Goal: Task Accomplishment & Management: Use online tool/utility

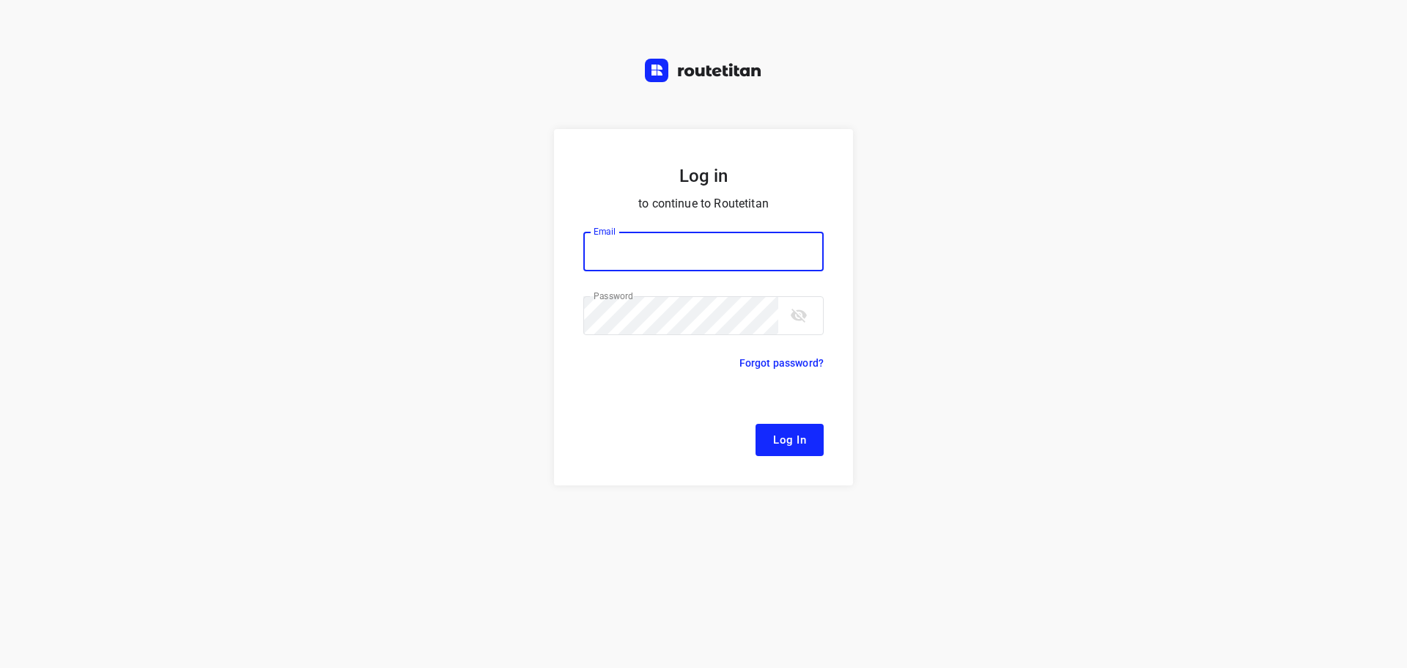
type input "[EMAIL_ADDRESS][DOMAIN_NAME]"
click at [806, 444] on button "Log In" at bounding box center [789, 440] width 68 height 32
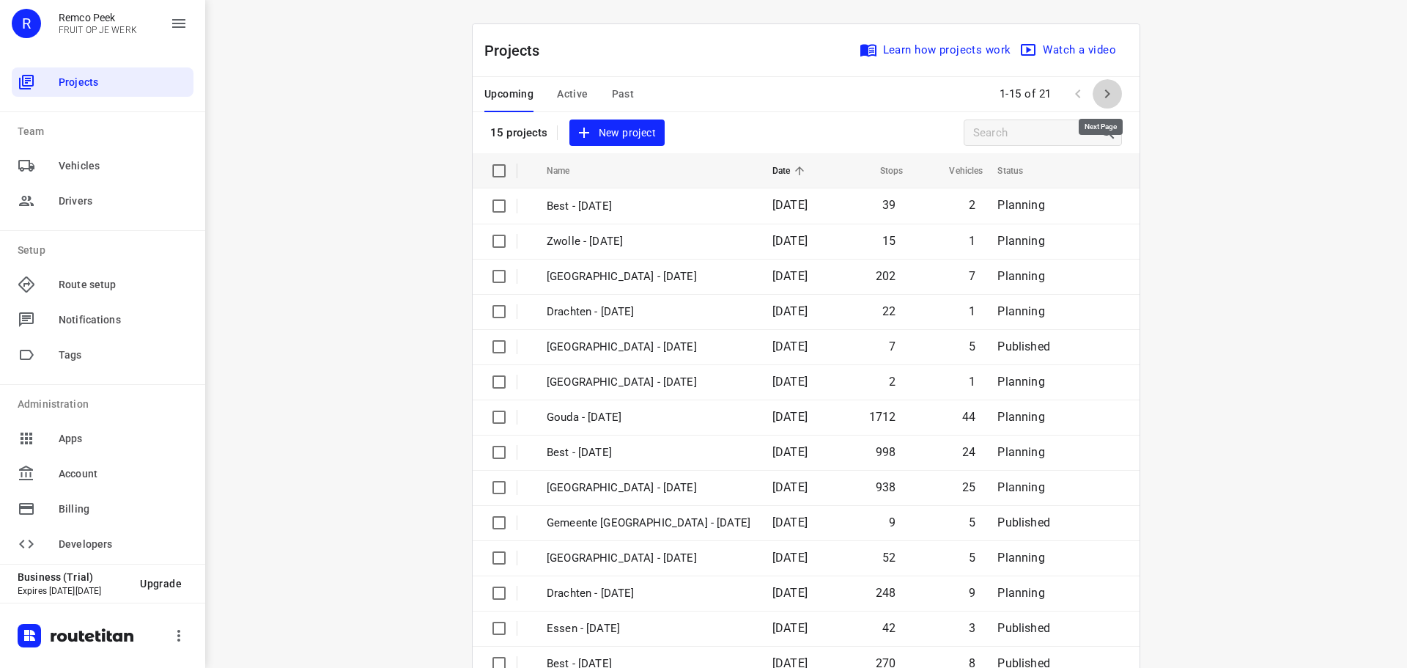
click at [1106, 88] on icon "button" at bounding box center [1107, 94] width 18 height 18
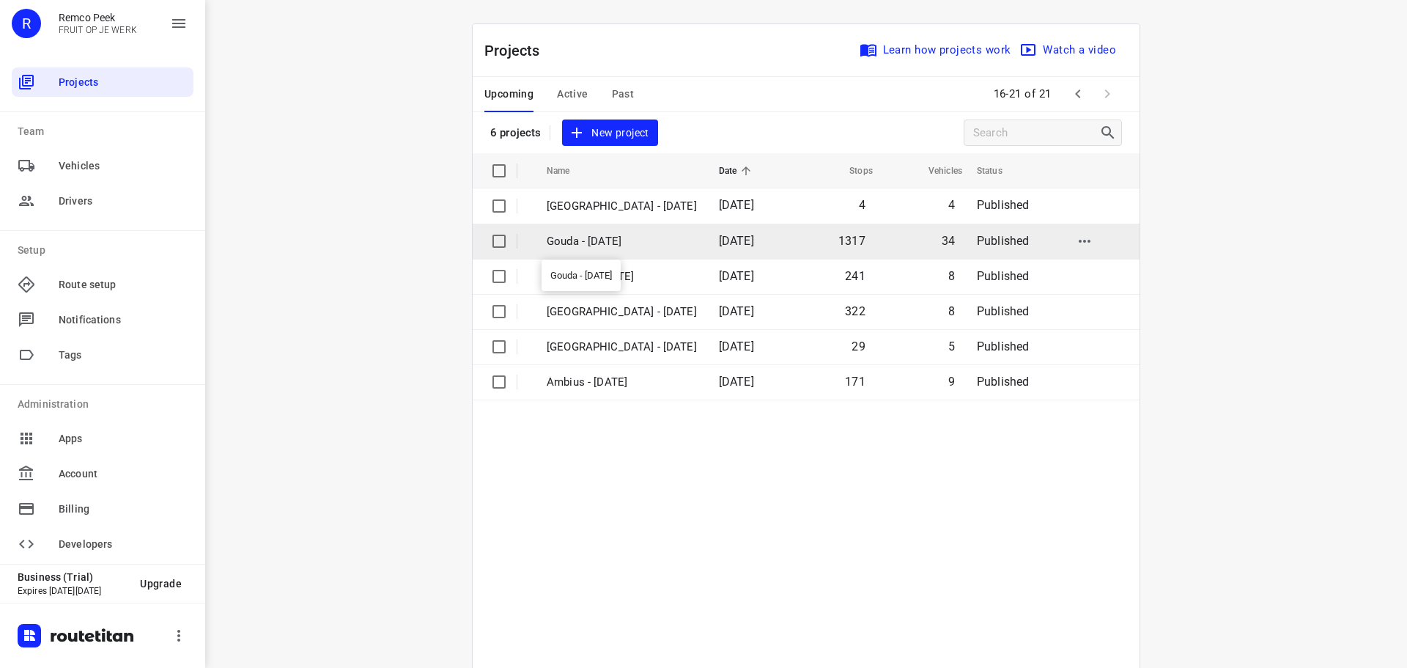
click at [589, 233] on p "Gouda - [DATE]" at bounding box center [622, 241] width 150 height 17
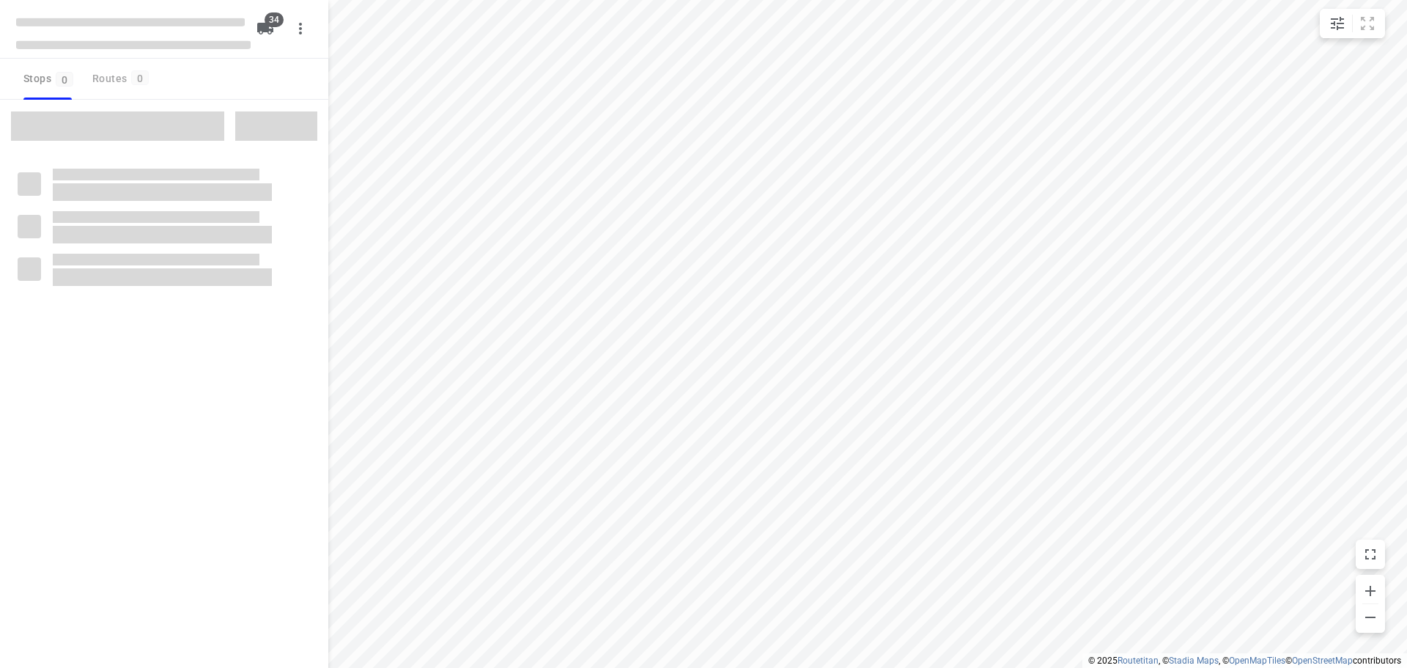
type input "distance"
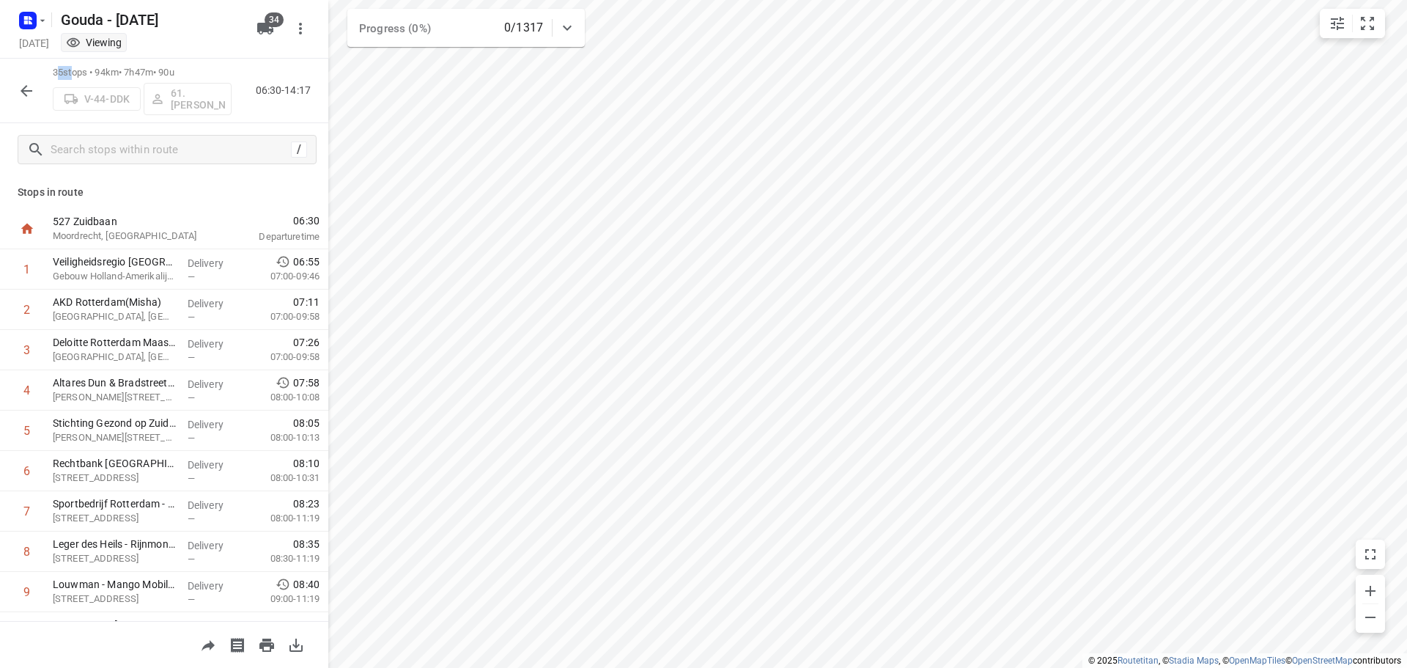
drag, startPoint x: 73, startPoint y: 70, endPoint x: 57, endPoint y: 70, distance: 15.4
click at [57, 70] on p "35 stops • 94km • 7h47m • 90u" at bounding box center [142, 73] width 179 height 14
drag, startPoint x: 190, startPoint y: 73, endPoint x: 77, endPoint y: 69, distance: 112.9
click at [77, 69] on p "35 stops • 94km • 7h47m • 90u" at bounding box center [142, 73] width 179 height 14
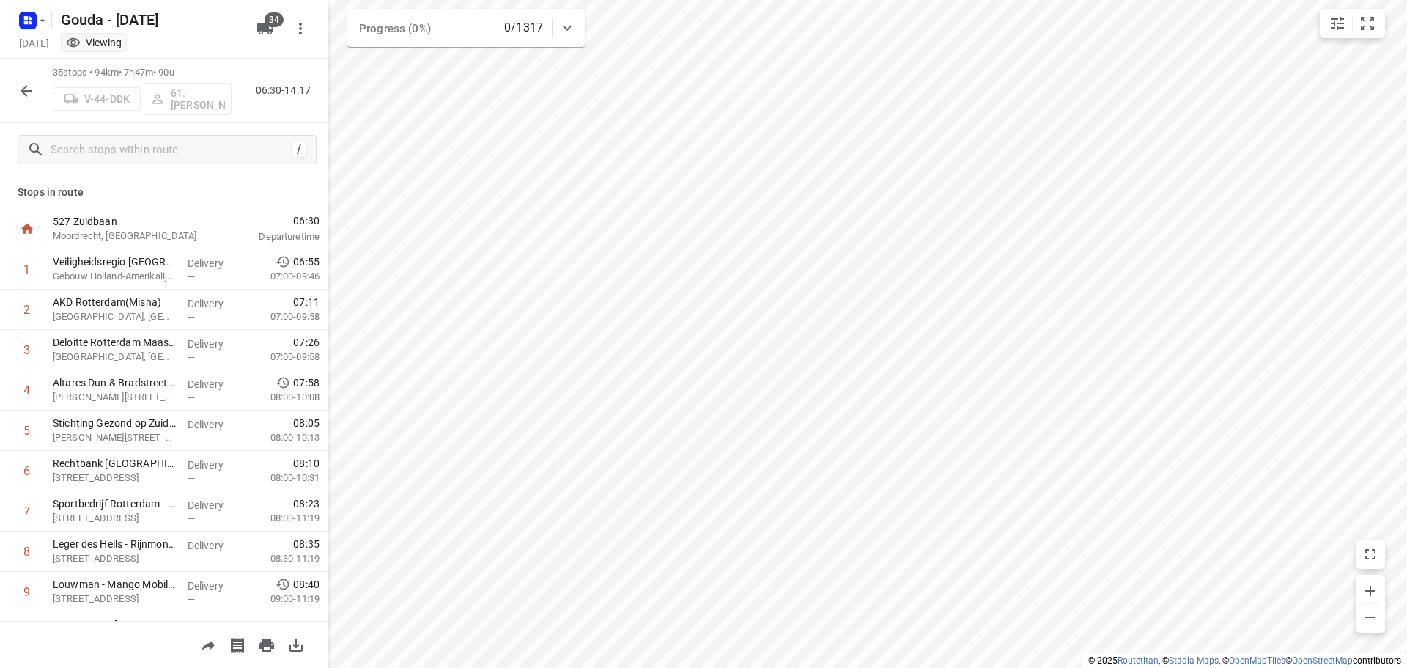
drag, startPoint x: 77, startPoint y: 69, endPoint x: 111, endPoint y: 89, distance: 39.7
click at [76, 69] on p "35 stops • 94km • 7h47m • 90u" at bounding box center [142, 73] width 179 height 14
click at [278, 71] on div "35 stops • 94km • 7h47m • 90u V-44-DDK 61.Roald de Jong 06:30-14:17" at bounding box center [164, 91] width 328 height 64
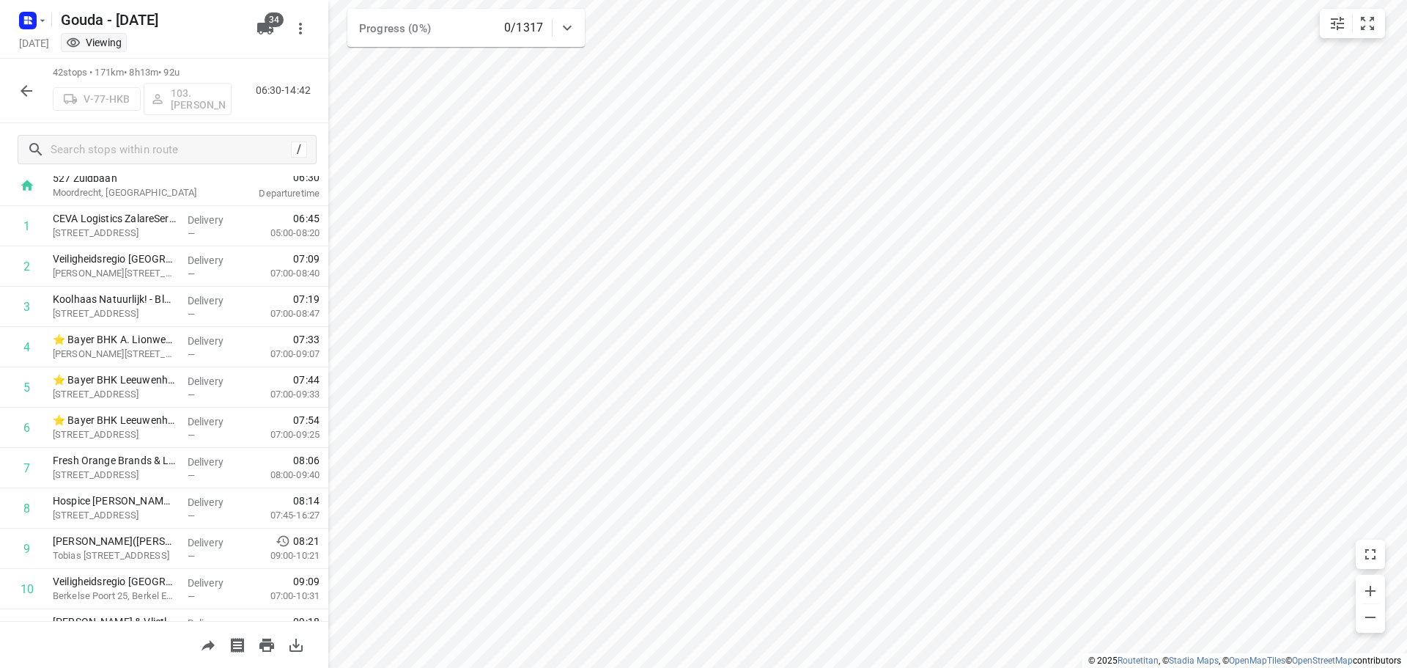
scroll to position [27, 0]
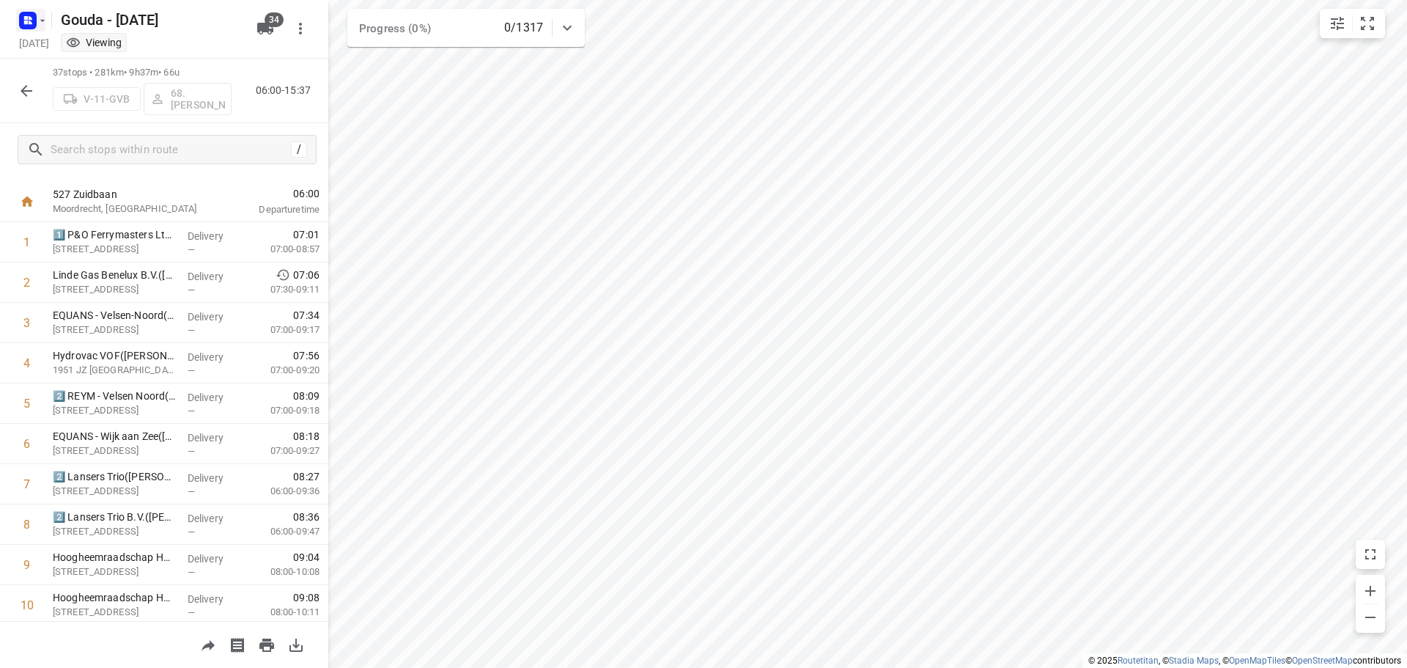
click at [47, 20] on icon "button" at bounding box center [43, 21] width 12 height 12
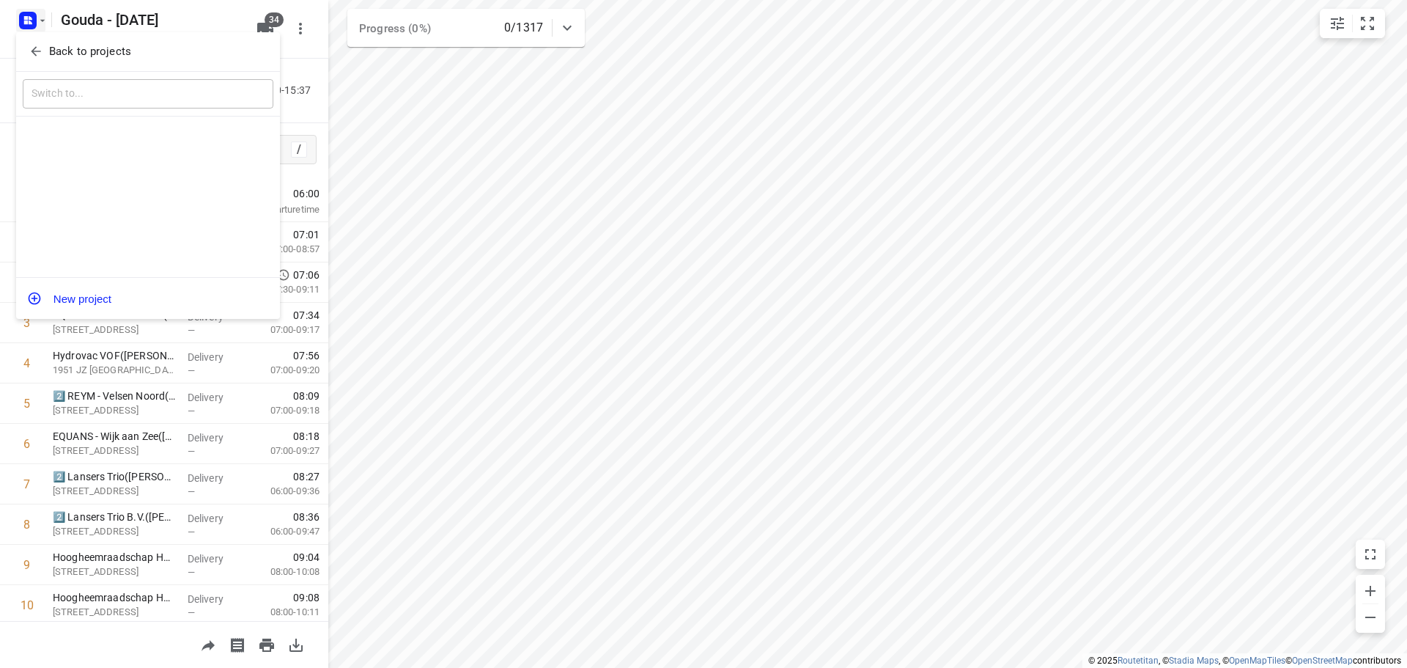
click at [36, 42] on button "Back to projects" at bounding box center [148, 52] width 251 height 24
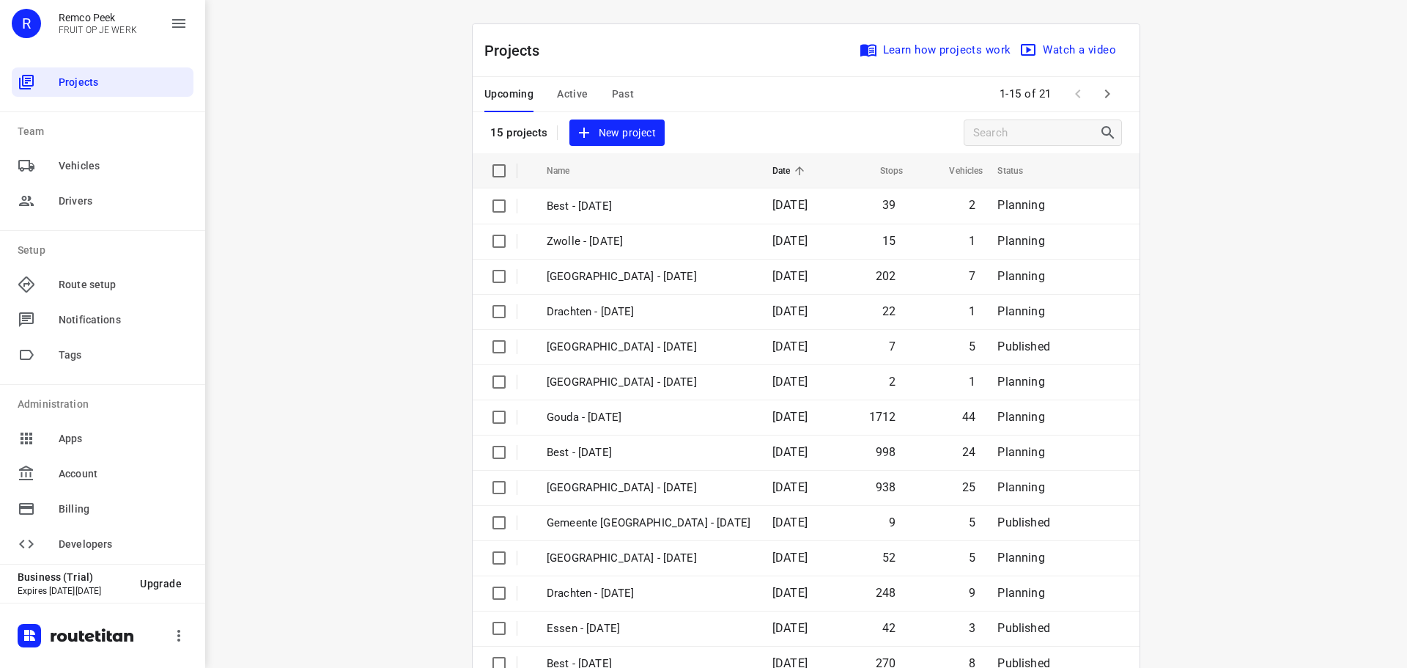
click at [571, 91] on span "Active" at bounding box center [572, 94] width 31 height 18
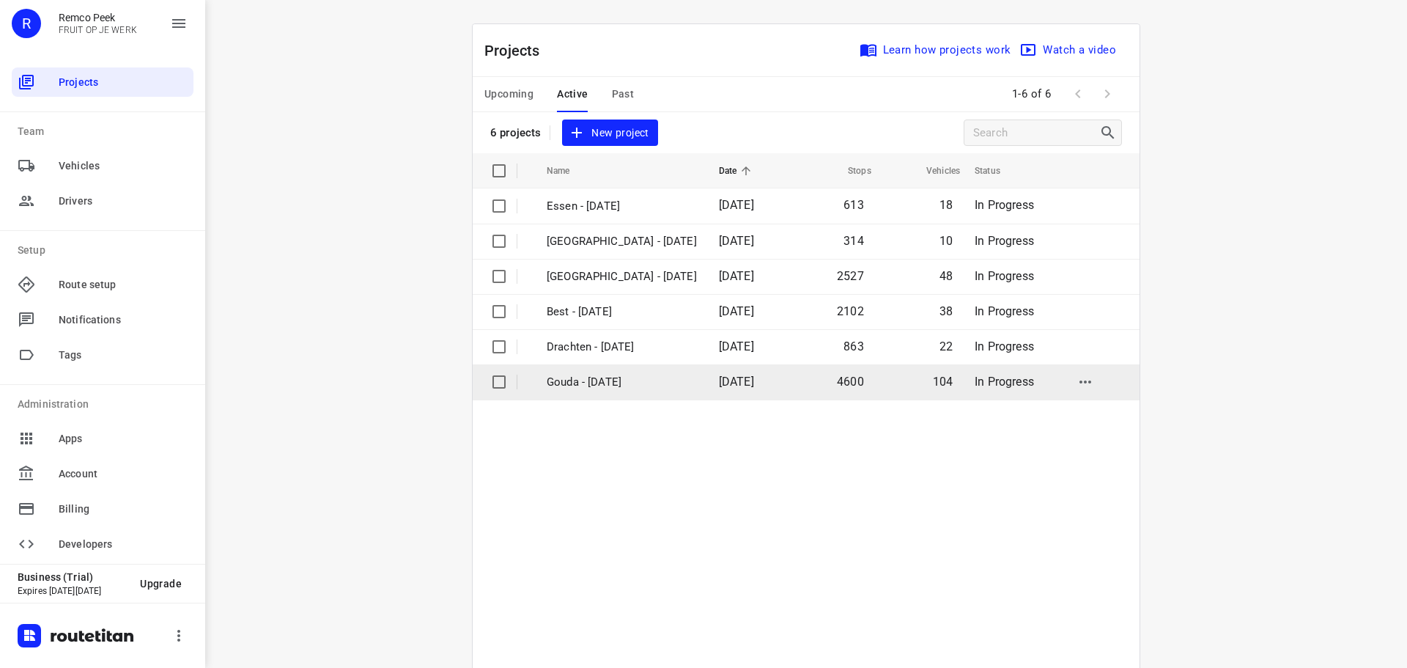
click at [594, 385] on p "Gouda - Monday" at bounding box center [622, 382] width 150 height 17
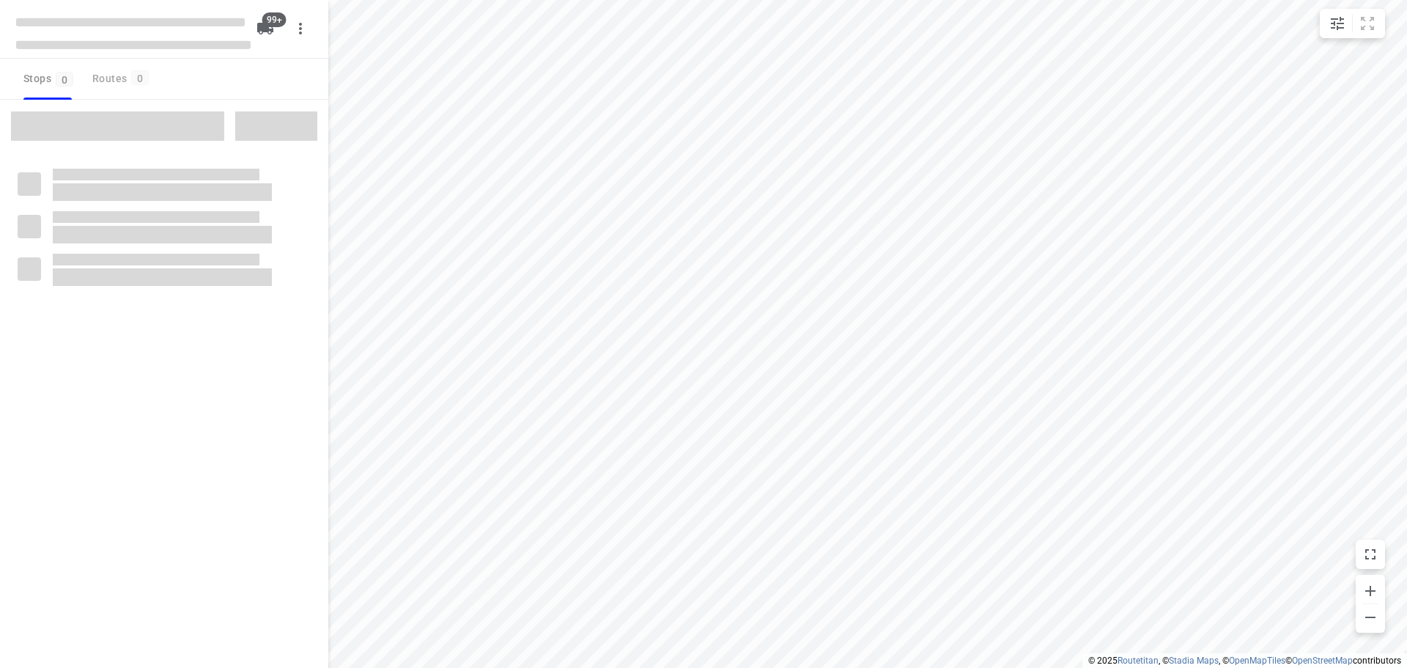
type input "distance"
checkbox input "true"
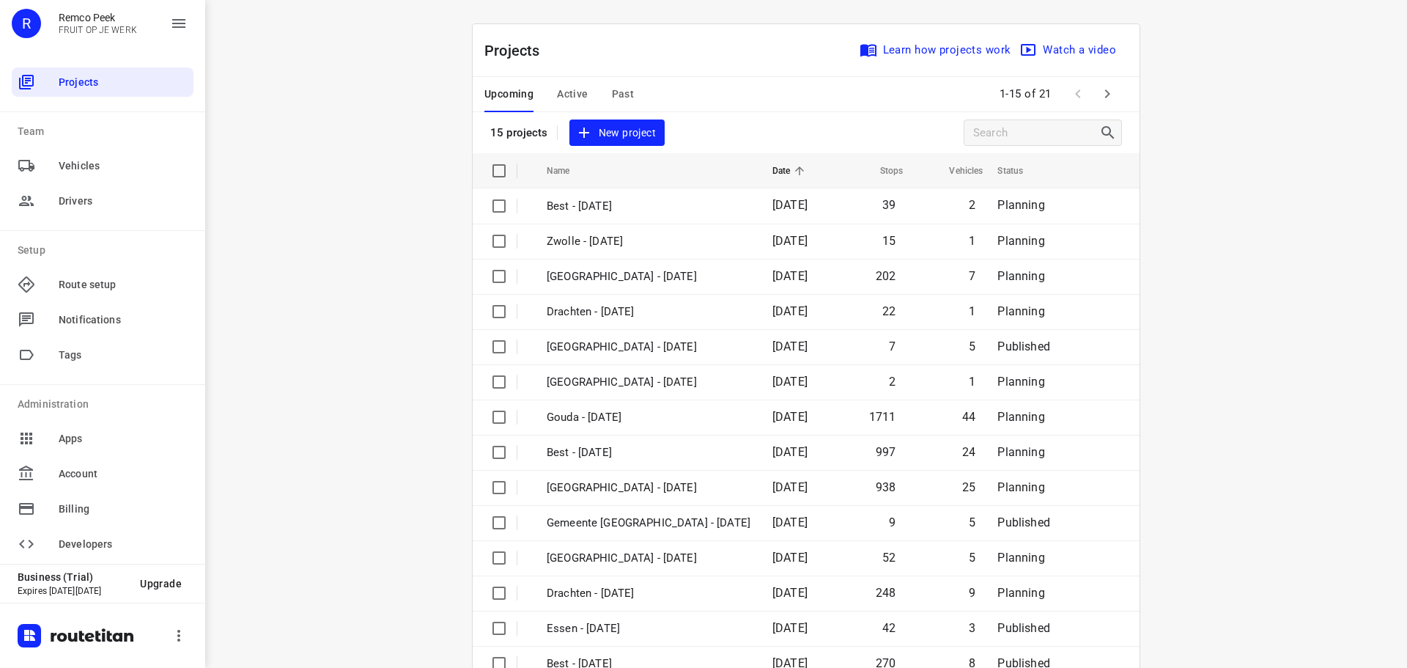
click at [1100, 104] on button "button" at bounding box center [1107, 93] width 29 height 29
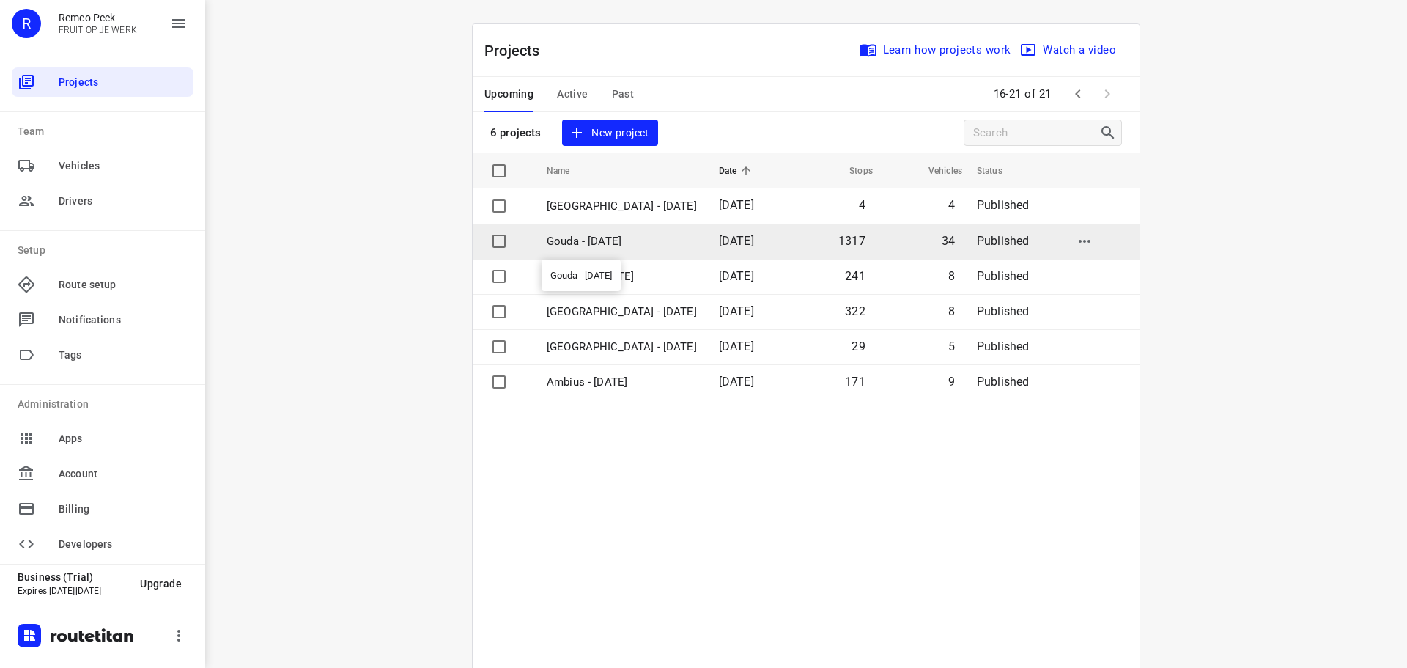
click at [598, 237] on p "Gouda - [DATE]" at bounding box center [622, 241] width 150 height 17
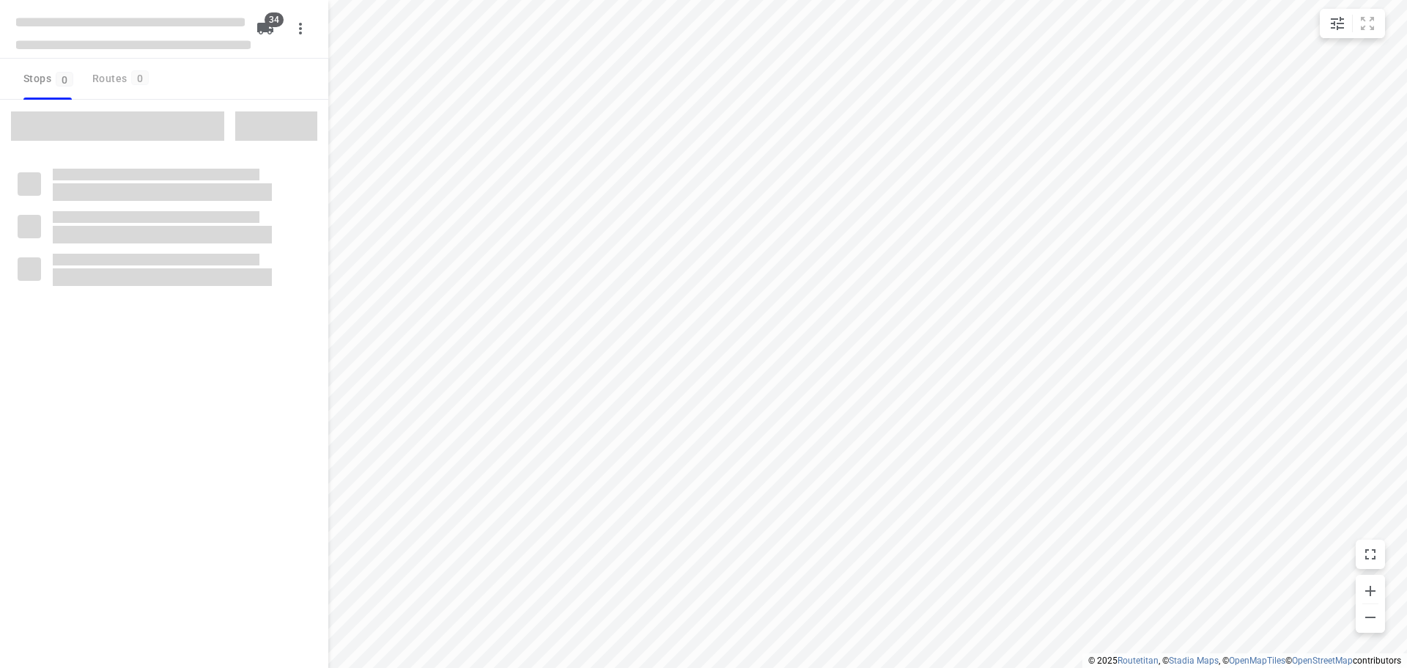
type input "distance"
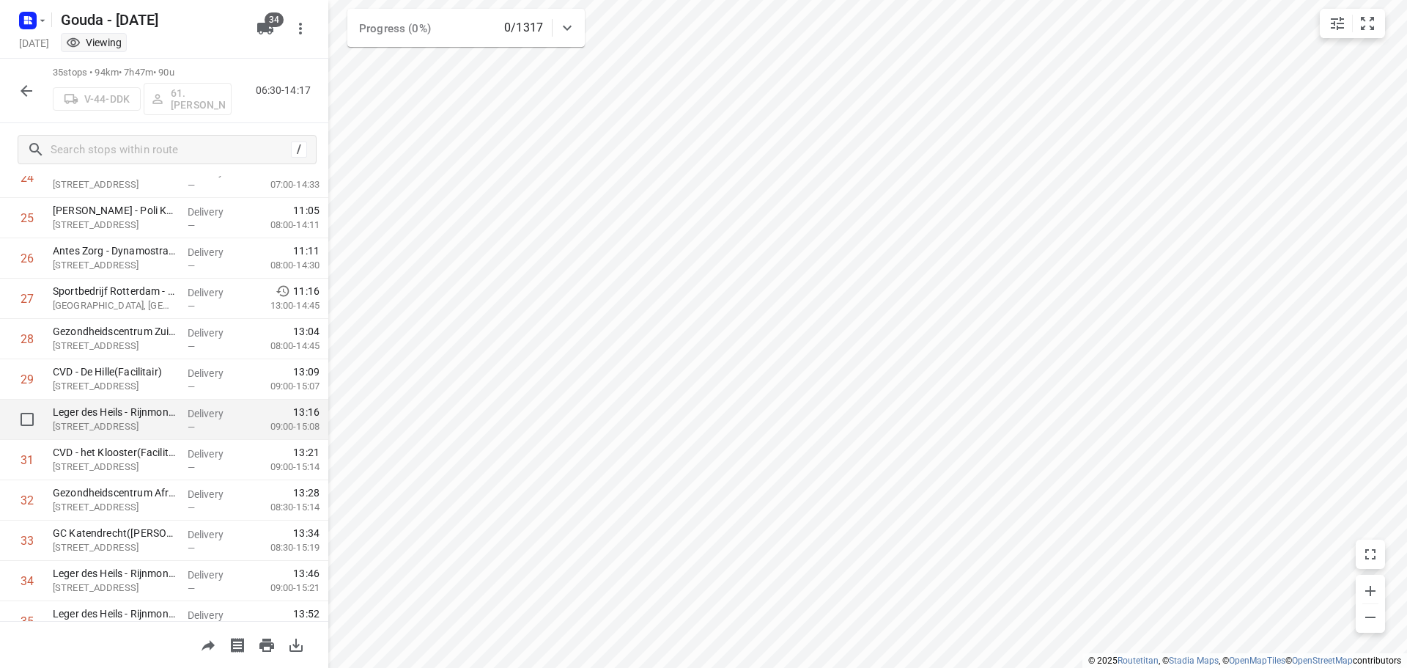
scroll to position [1079, 0]
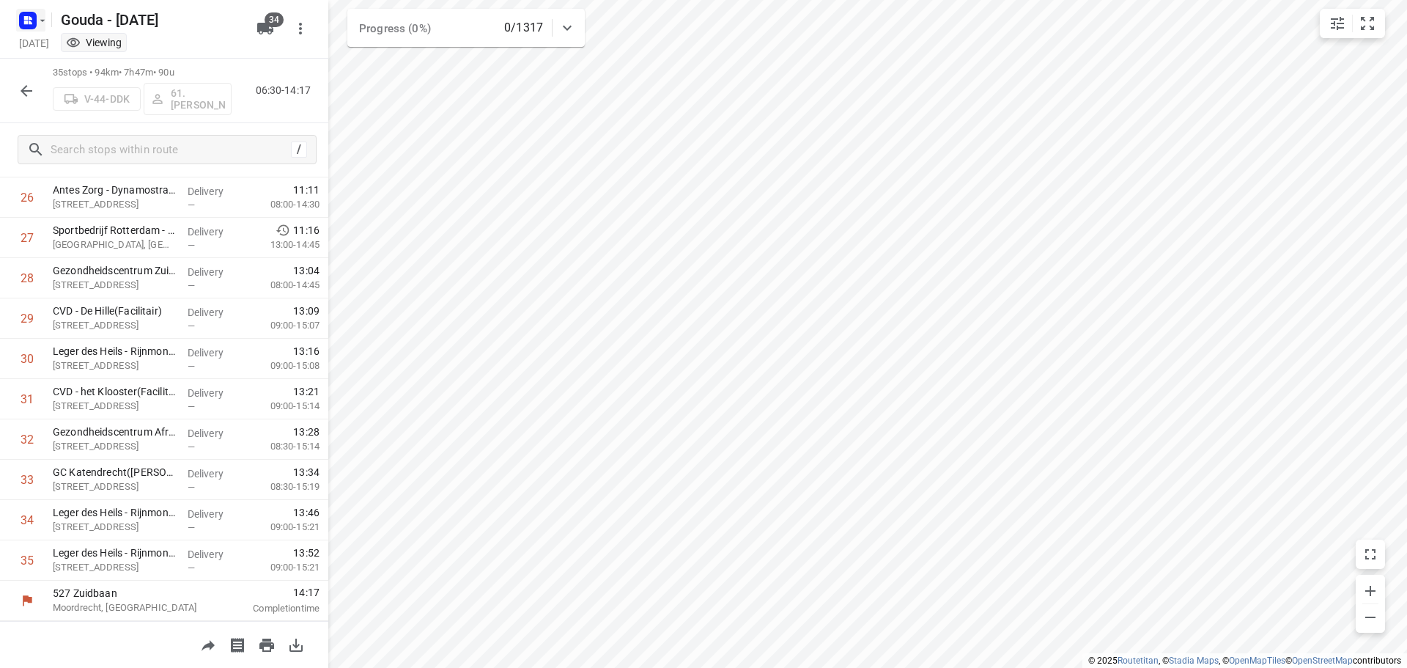
click at [32, 21] on rect "button" at bounding box center [28, 21] width 18 height 18
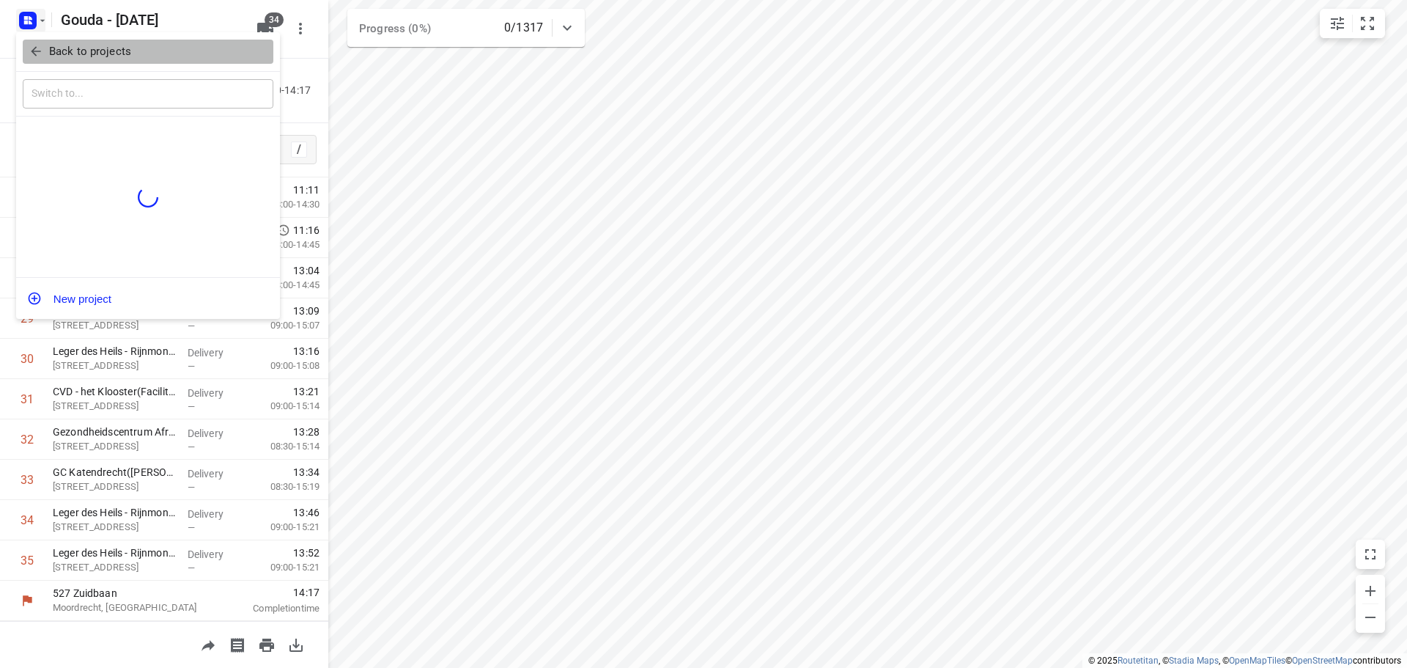
click at [49, 62] on button "Back to projects" at bounding box center [148, 52] width 251 height 24
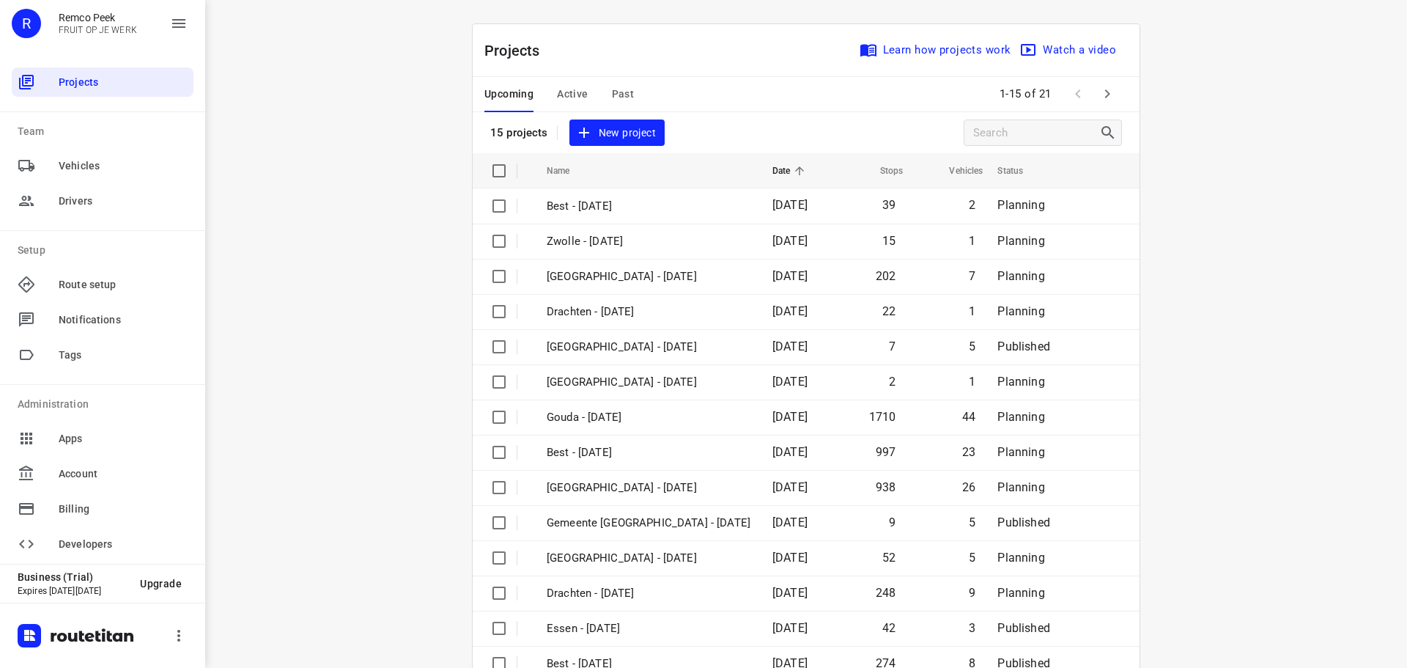
click at [329, 209] on div "i © 2025 Routetitan , © Stadia Maps , © OpenMapTiles © OpenStreetMap contributo…" at bounding box center [806, 334] width 1202 height 668
click at [624, 93] on span "Past" at bounding box center [623, 94] width 23 height 18
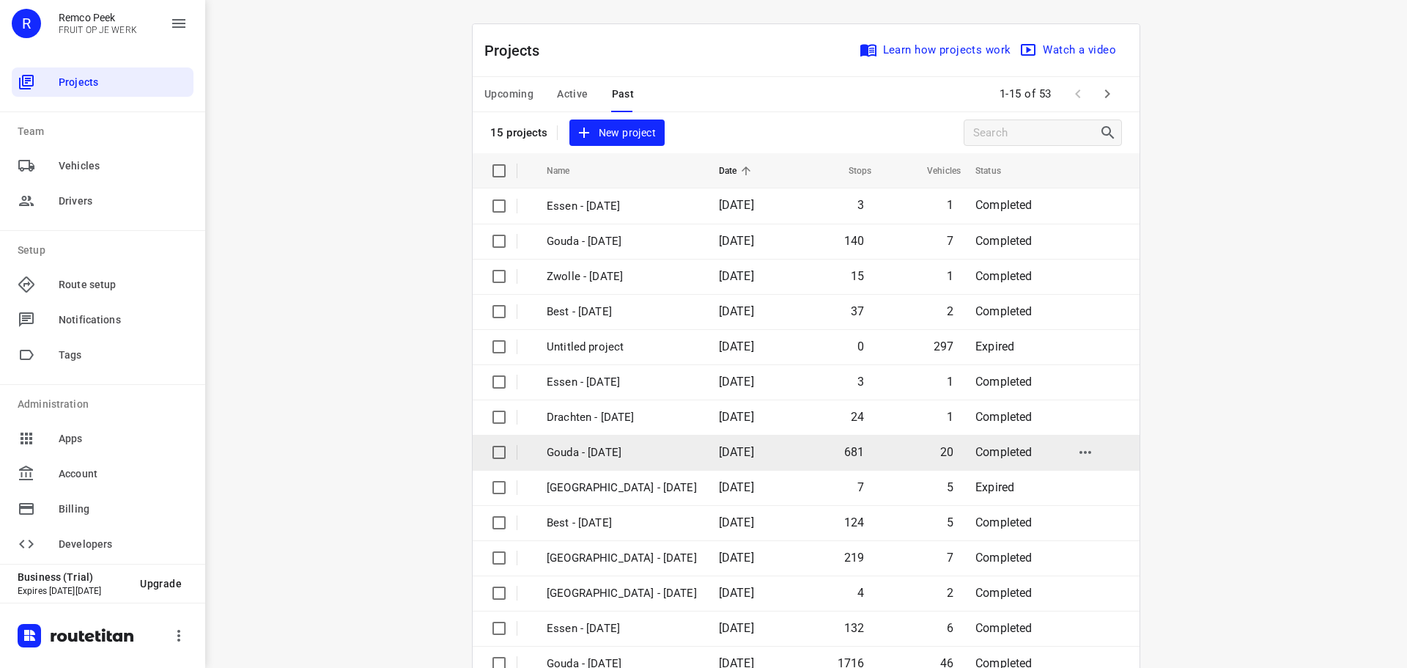
click at [604, 451] on p "Gouda - [DATE]" at bounding box center [622, 452] width 150 height 17
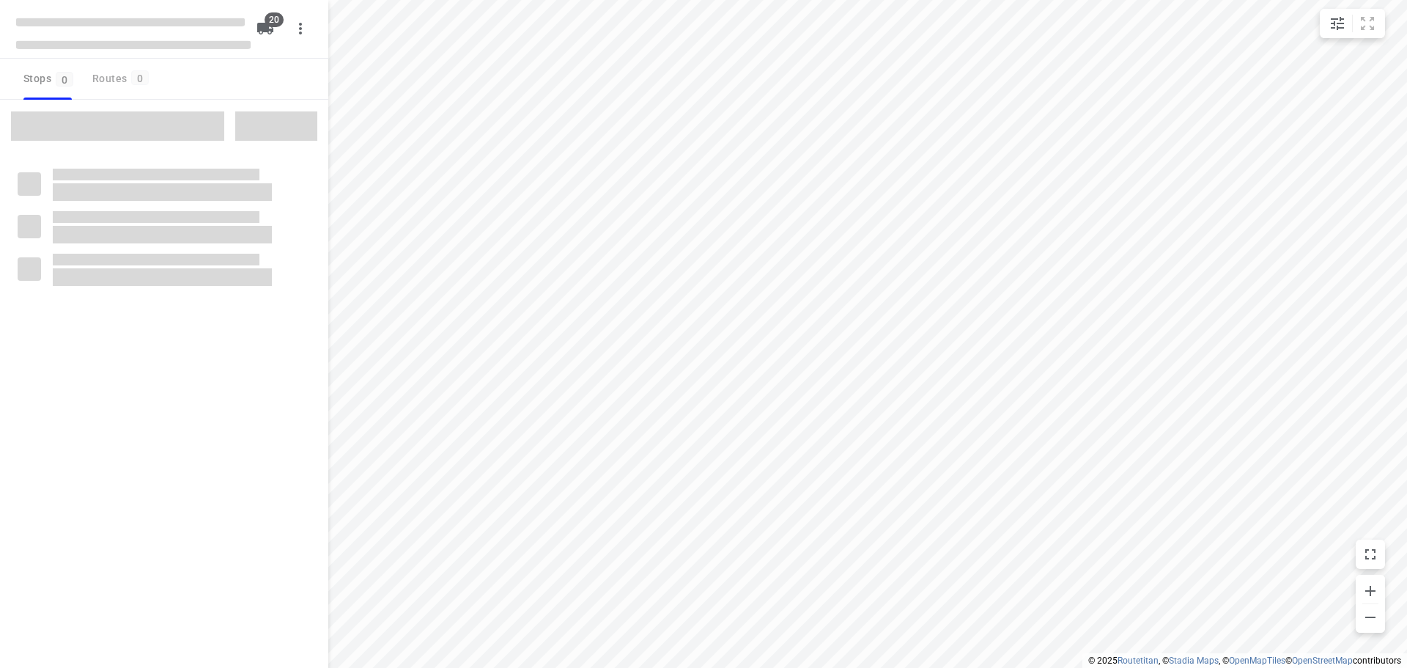
type input "distance"
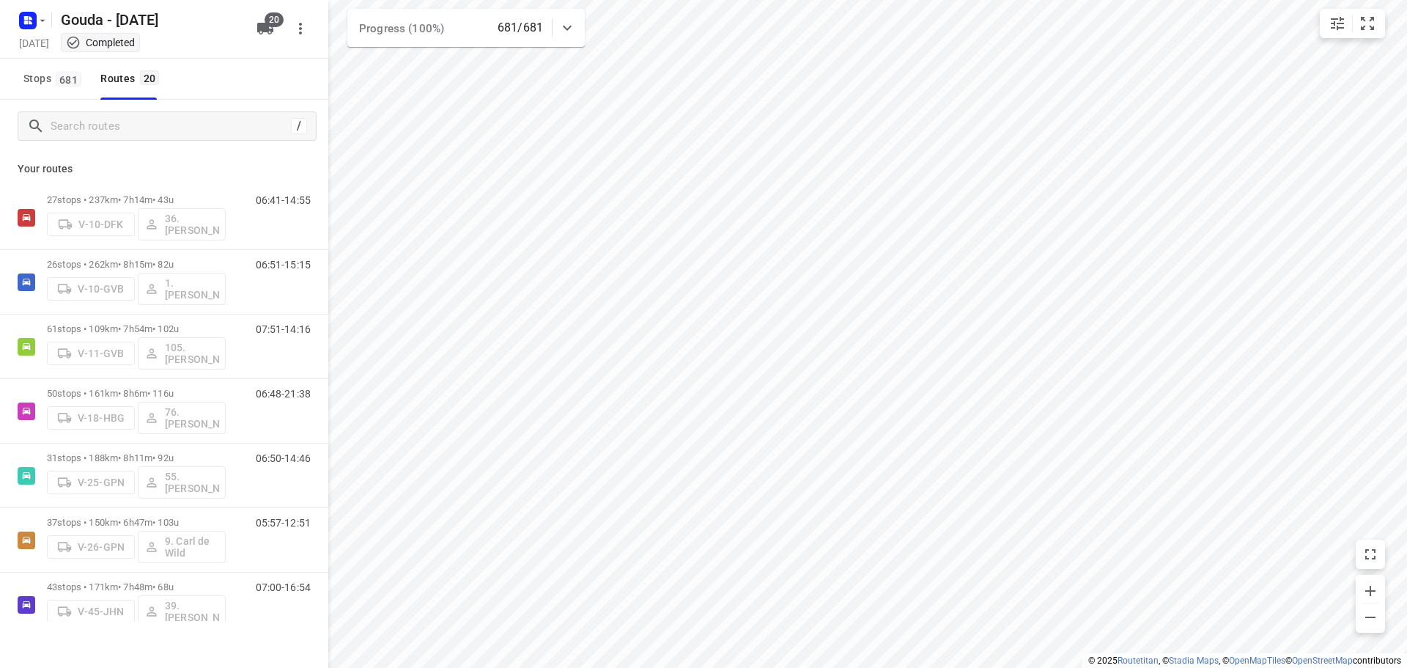
click at [709, 667] on html "i © 2025 Routetitan , © Stadia Maps , © OpenMapTiles © OpenStreetMap contributo…" at bounding box center [703, 334] width 1407 height 668
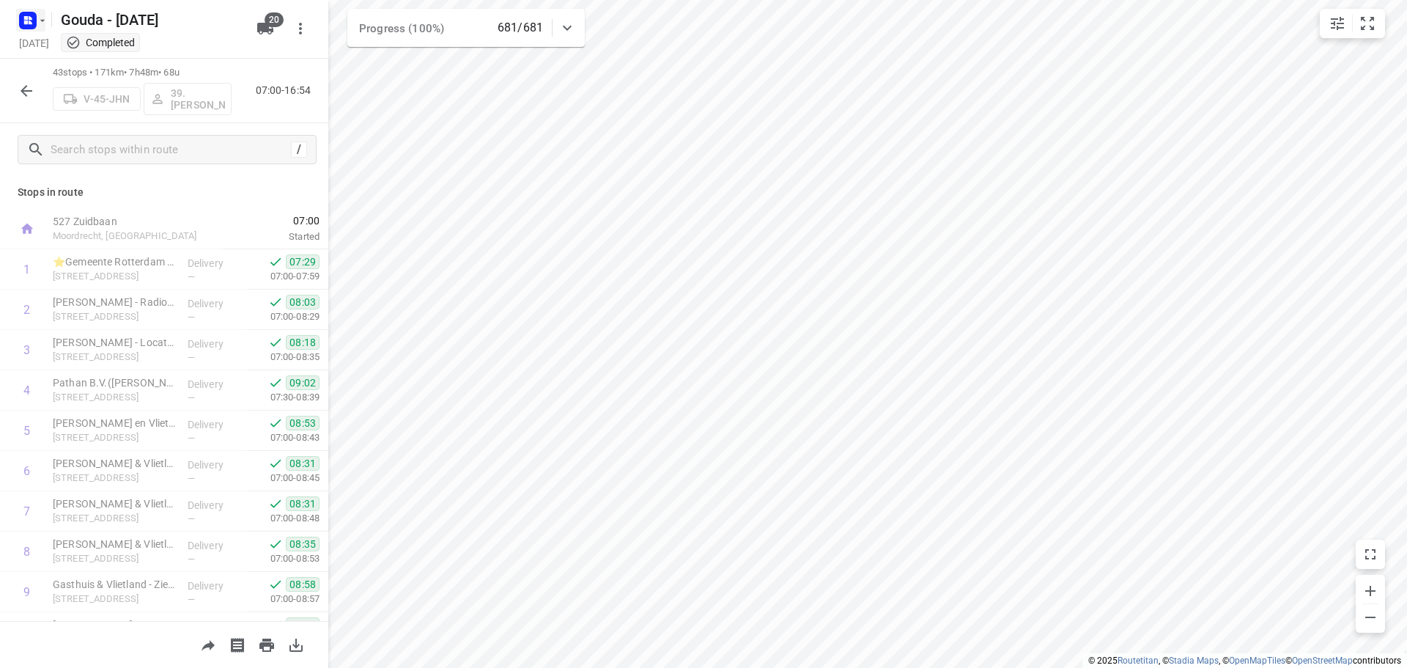
click at [34, 26] on rect "button" at bounding box center [28, 21] width 18 height 18
click at [41, 63] on button "Back to projects" at bounding box center [148, 52] width 251 height 24
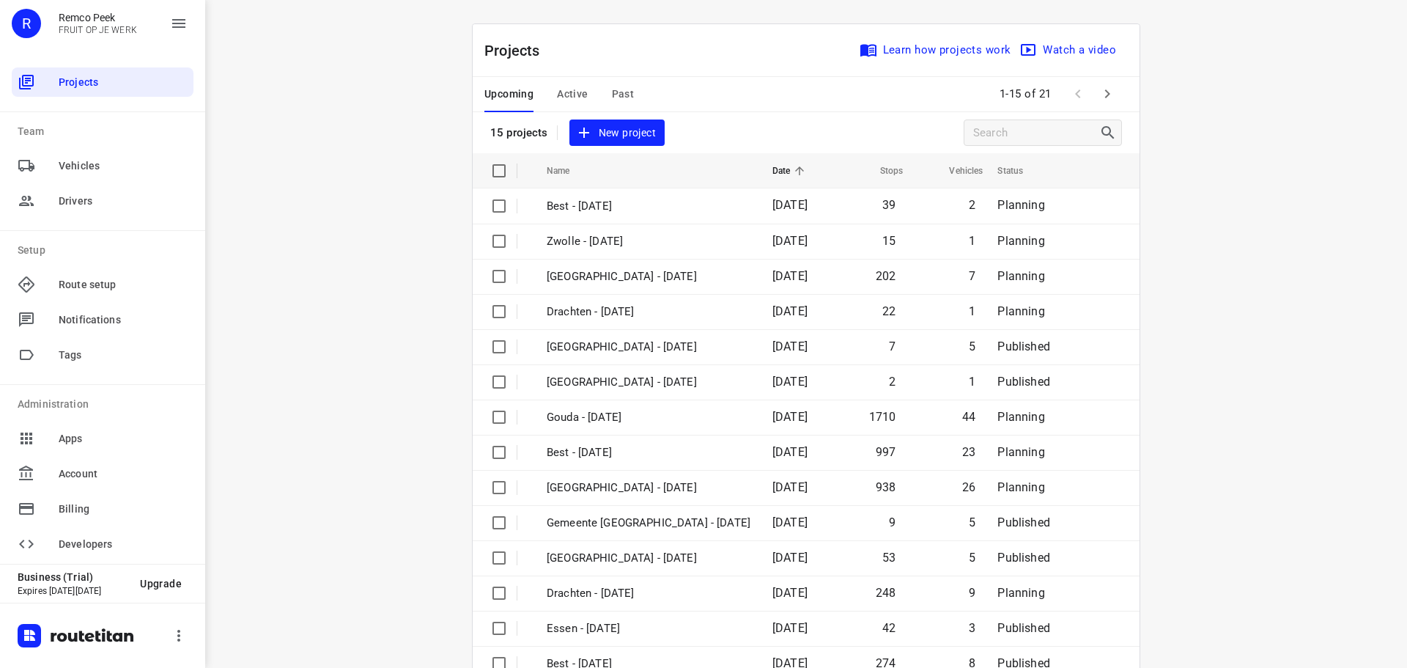
click at [627, 101] on span "Past" at bounding box center [623, 94] width 23 height 18
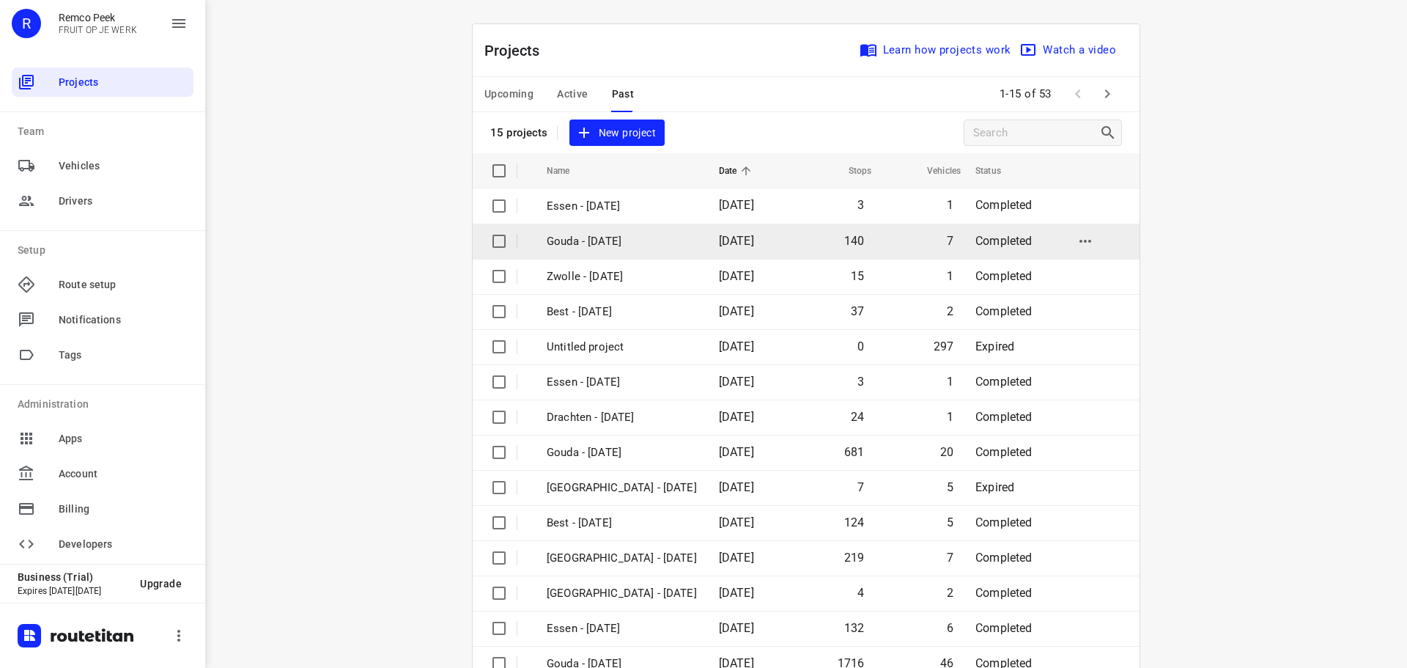
click at [600, 245] on p "Gouda - [DATE]" at bounding box center [622, 241] width 150 height 17
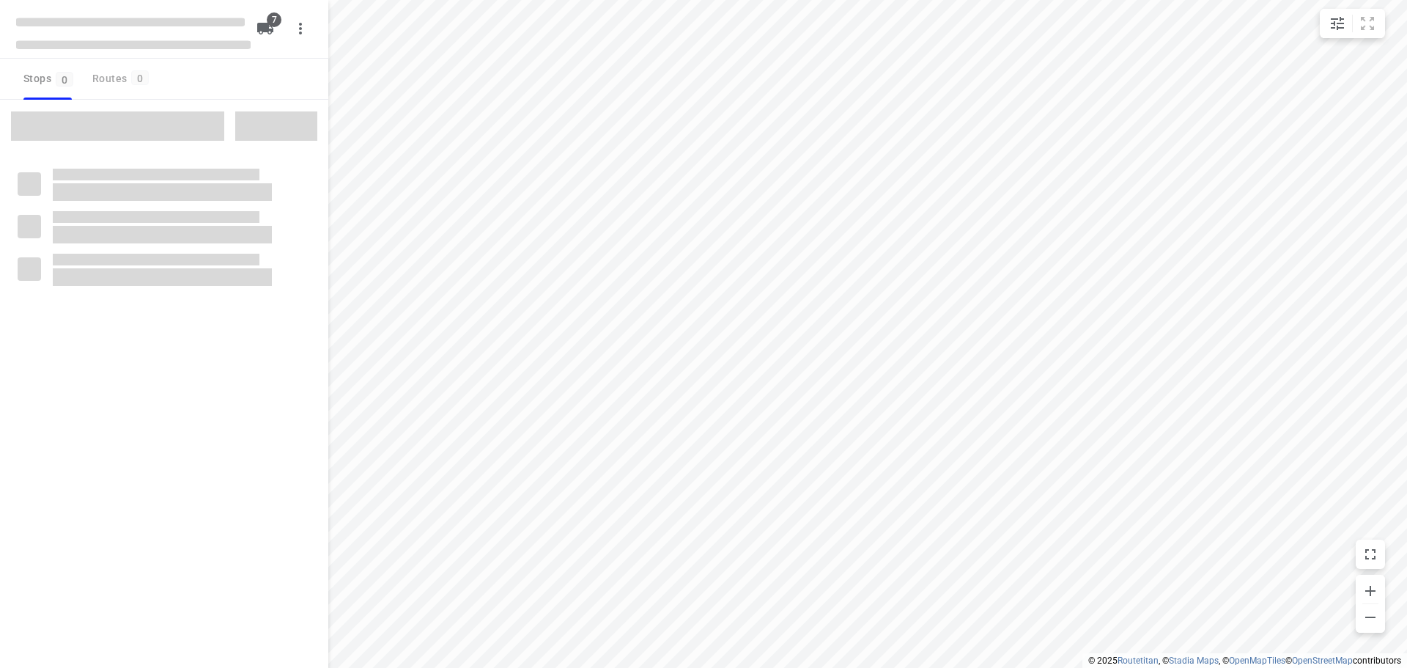
type input "distance"
